Goal: Task Accomplishment & Management: Manage account settings

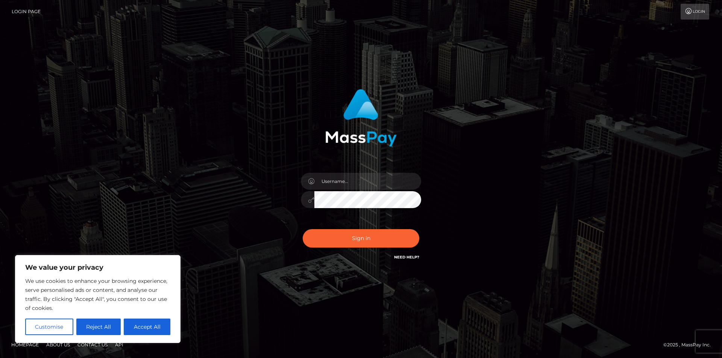
click at [270, 249] on div "Sign in" at bounding box center [360, 175] width 197 height 184
click at [401, 257] on link "Need Help?" at bounding box center [406, 257] width 25 height 5
click at [400, 258] on link "Need Help?" at bounding box center [406, 257] width 25 height 5
click at [153, 323] on button "Accept All" at bounding box center [147, 327] width 47 height 17
checkbox input "true"
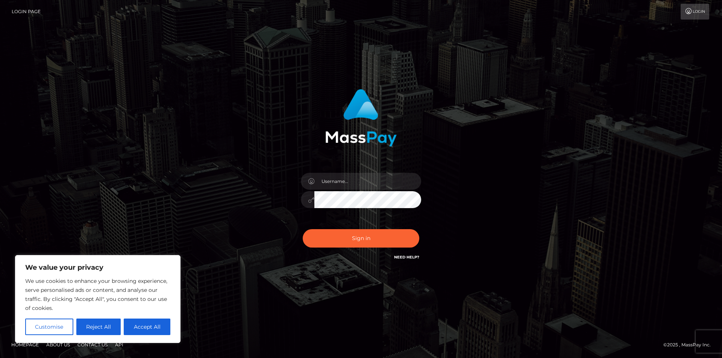
checkbox input "true"
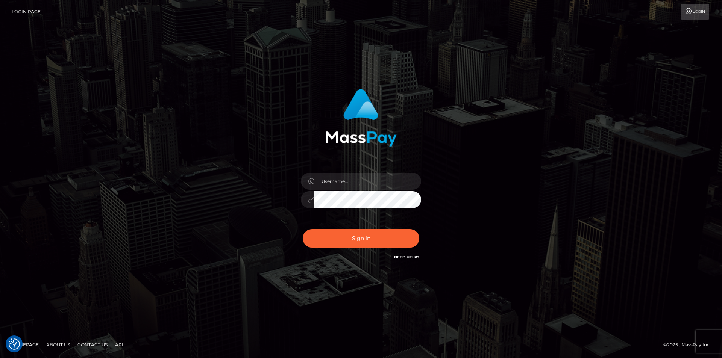
click at [247, 291] on div "Sign in" at bounding box center [361, 179] width 722 height 304
click at [357, 184] on input "text" at bounding box center [367, 181] width 107 height 17
click at [516, 115] on div "Sign in" at bounding box center [361, 178] width 429 height 191
click at [693, 13] on link "Login" at bounding box center [694, 12] width 29 height 16
click at [404, 254] on h6 "Need Help?" at bounding box center [406, 257] width 25 height 6
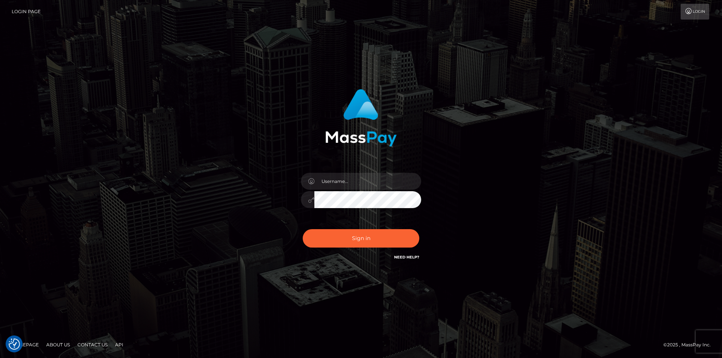
click at [406, 255] on link "Need Help?" at bounding box center [406, 257] width 25 height 5
click at [333, 179] on input "text" at bounding box center [367, 181] width 107 height 17
click at [268, 219] on div "Sign in" at bounding box center [360, 175] width 197 height 184
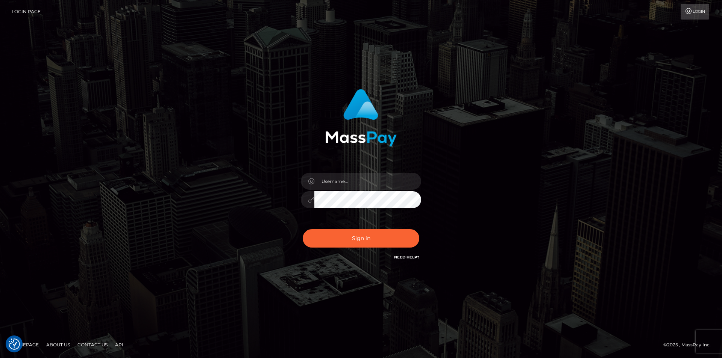
click at [414, 257] on link "Need Help?" at bounding box center [406, 257] width 25 height 5
click at [332, 185] on input "text" at bounding box center [367, 181] width 107 height 17
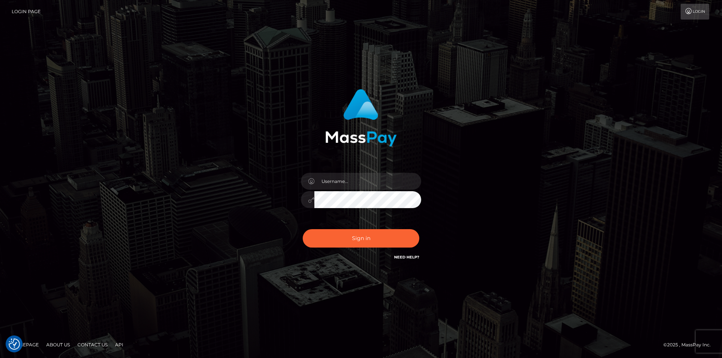
click at [276, 220] on div "Sign in" at bounding box center [360, 175] width 197 height 184
